Goal: Task Accomplishment & Management: Manage account settings

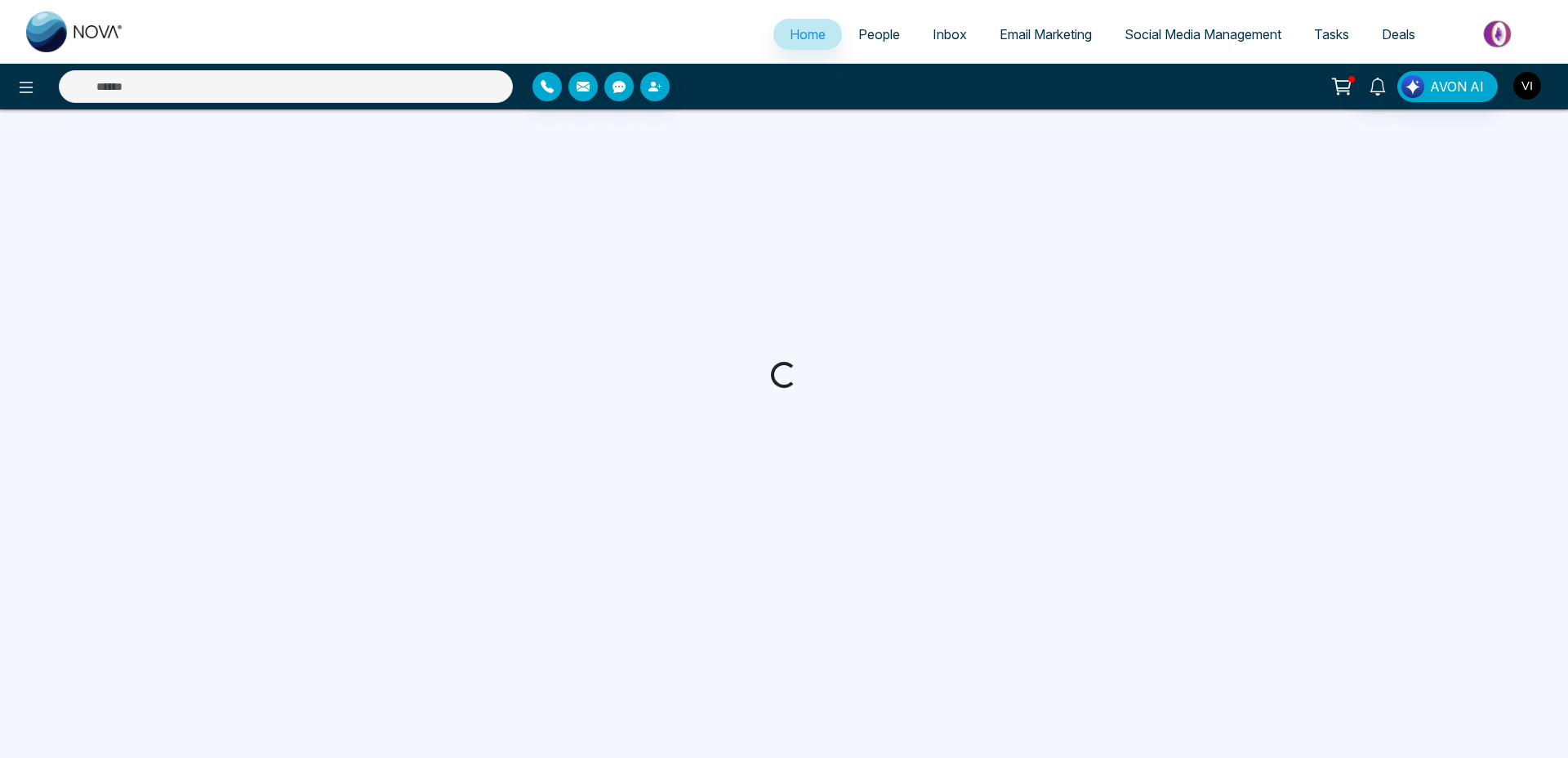
click at [1532, 92] on img "button" at bounding box center [1526, 85] width 27 height 27
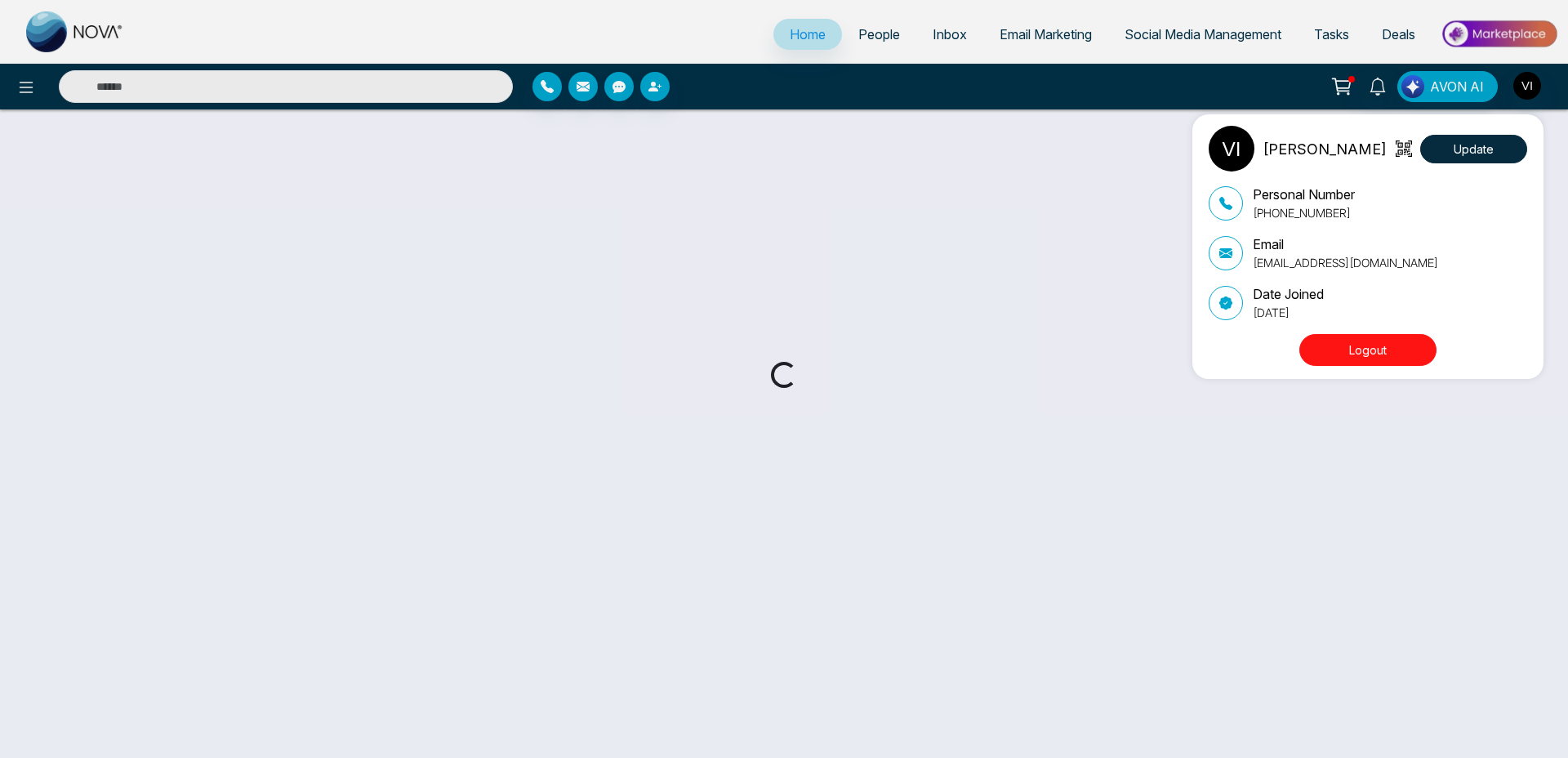
click at [1335, 350] on button "Logout" at bounding box center [1367, 350] width 137 height 32
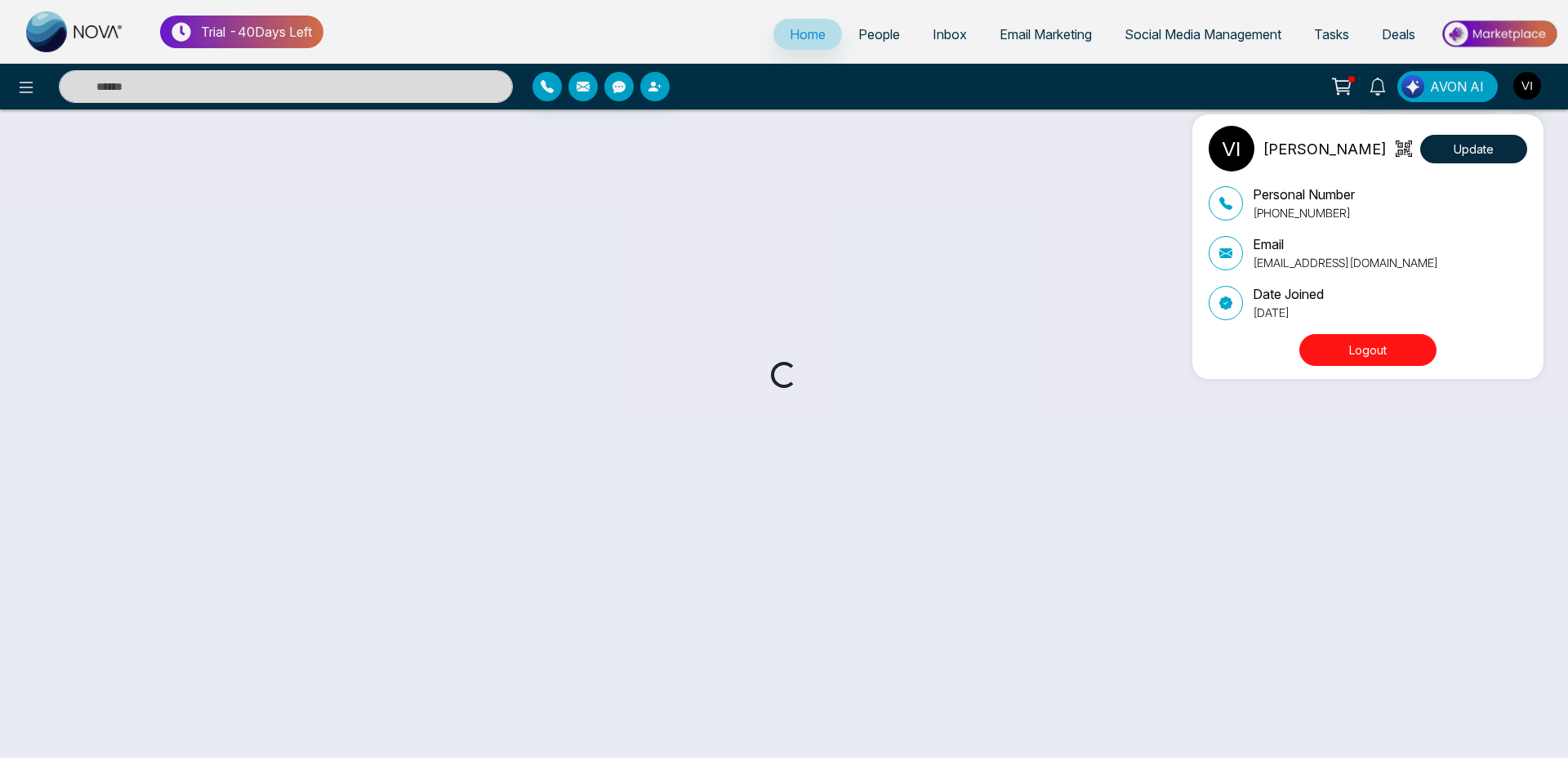
select select "*"
